Goal: Information Seeking & Learning: Learn about a topic

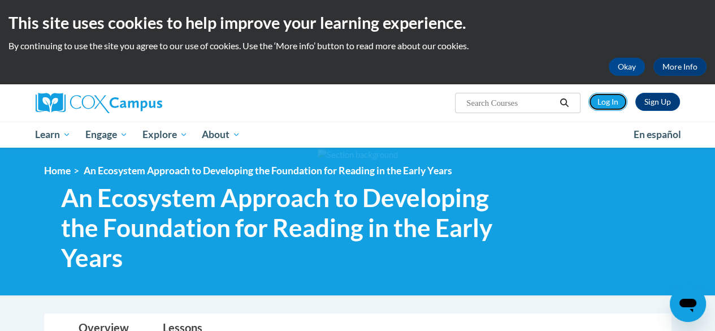
click at [611, 104] on link "Log In" at bounding box center [608, 102] width 39 height 18
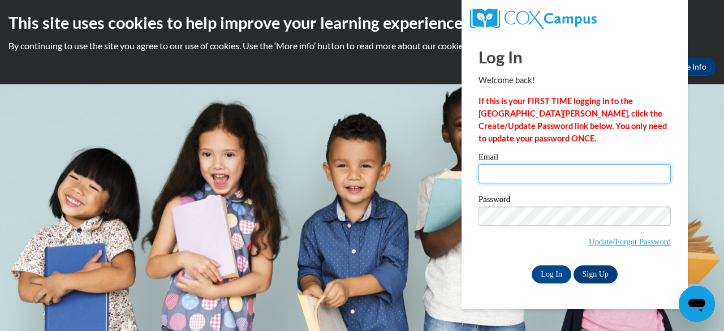
type input "royalk3959@gmail.com"
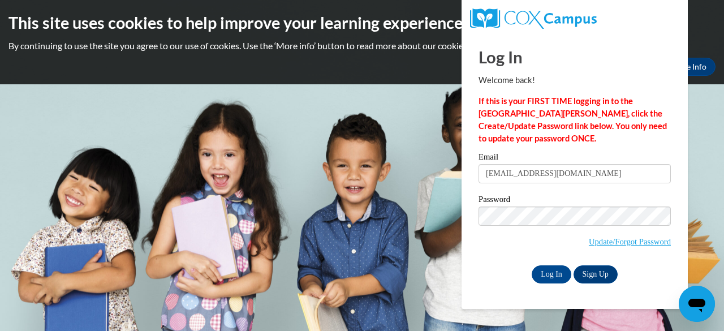
click at [587, 149] on div "Log In Welcome back! If this is your FIRST TIME logging in to the NEW Cox Campu…" at bounding box center [574, 158] width 192 height 249
click at [547, 274] on input "Log In" at bounding box center [552, 274] width 40 height 18
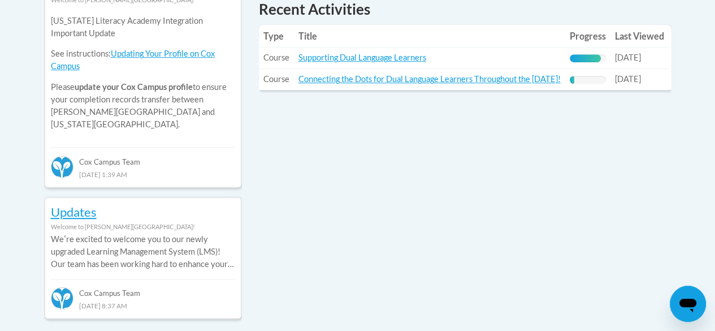
scroll to position [557, 0]
click at [348, 54] on link "Supporting Dual Language Learners" at bounding box center [363, 58] width 128 height 10
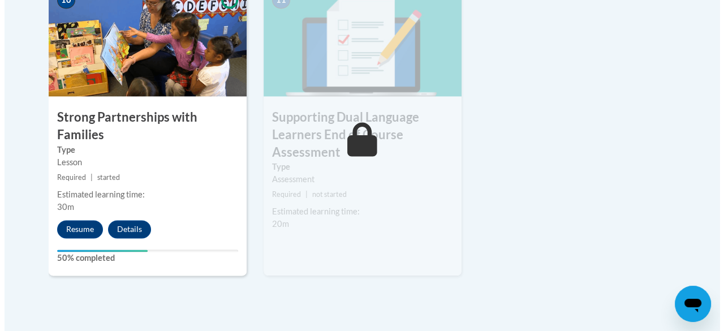
scroll to position [1369, 0]
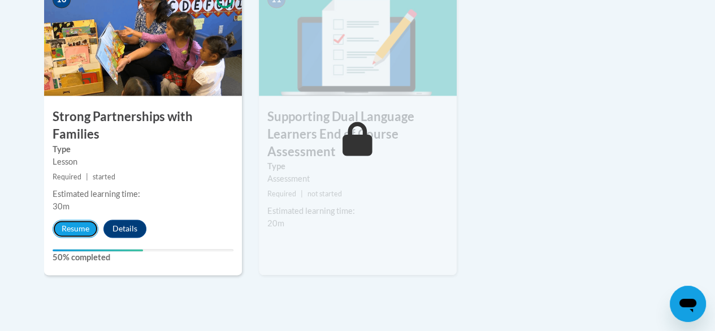
click at [75, 227] on button "Resume" at bounding box center [76, 228] width 46 height 18
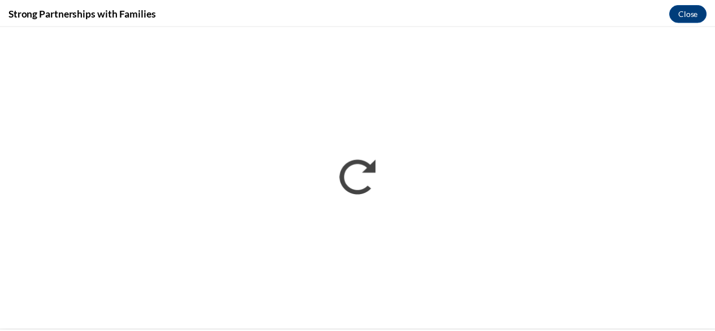
scroll to position [0, 0]
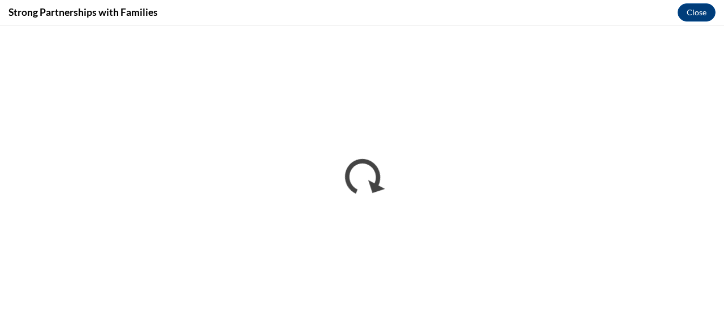
click at [413, 17] on div "Strong Partnerships with Families Close" at bounding box center [362, 12] width 724 height 25
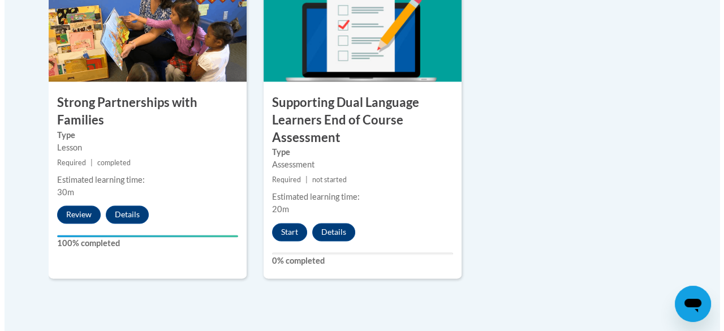
scroll to position [1365, 0]
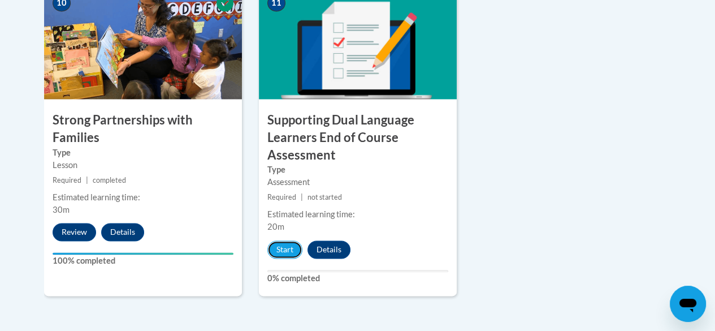
click at [282, 250] on button "Start" at bounding box center [285, 249] width 35 height 18
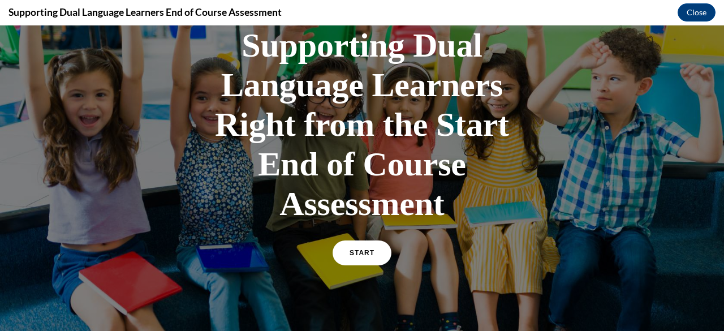
scroll to position [0, 0]
